Goal: Navigation & Orientation: Find specific page/section

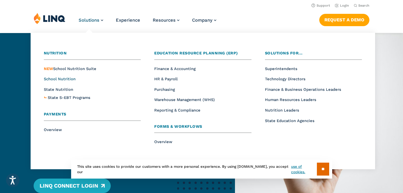
click at [61, 79] on span "School Nutrition" at bounding box center [60, 79] width 32 height 5
